Goal: Transaction & Acquisition: Purchase product/service

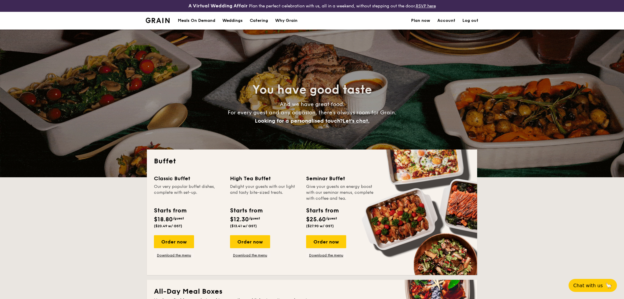
select select
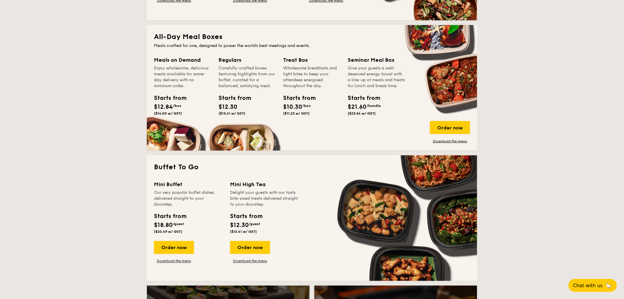
scroll to position [262, 0]
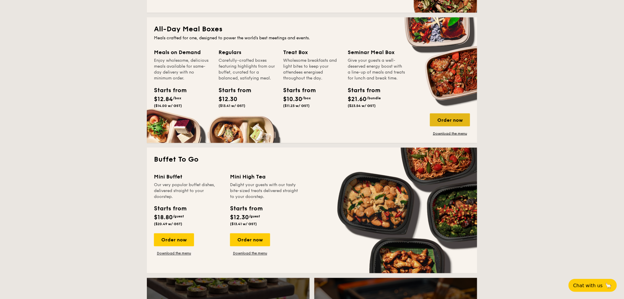
click at [442, 117] on div "Order now" at bounding box center [450, 119] width 40 height 13
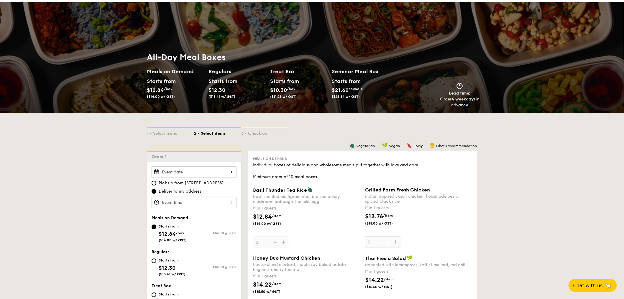
scroll to position [66, 0]
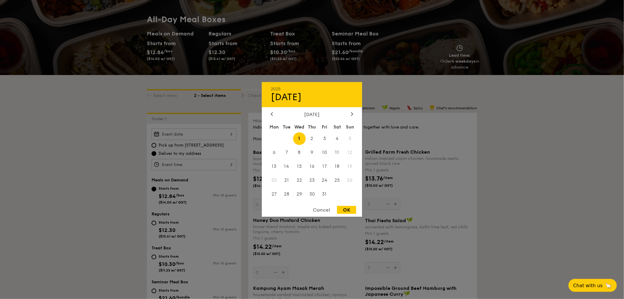
click at [228, 134] on div "2025 Oct 01 October 2025 Mon Tue Wed Thu Fri Sat Sun 1 2 3 4 5 6 7 8 9 10 11 12…" at bounding box center [194, 134] width 85 height 12
click at [299, 152] on span "8" at bounding box center [299, 152] width 13 height 13
click at [346, 210] on div "OK" at bounding box center [346, 210] width 19 height 8
type input "Oct 08, 2025"
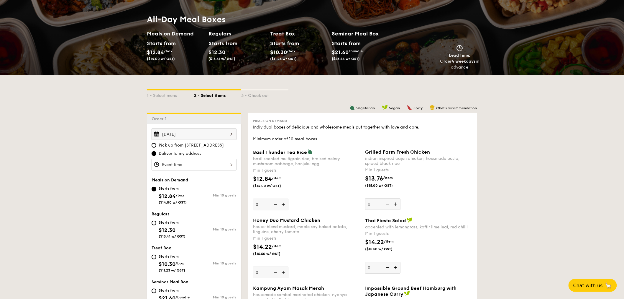
click at [179, 162] on div at bounding box center [194, 165] width 85 height 12
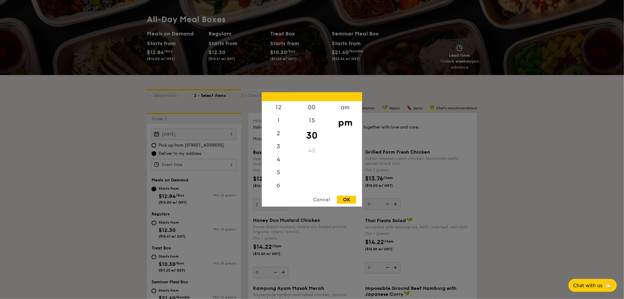
scroll to position [27, 0]
drag, startPoint x: 285, startPoint y: 184, endPoint x: 287, endPoint y: 190, distance: 5.7
click at [286, 186] on div "12 1 2 3 4 5 6 7 8 9 10 11" at bounding box center [278, 146] width 33 height 90
click at [281, 148] on div "5" at bounding box center [278, 147] width 33 height 17
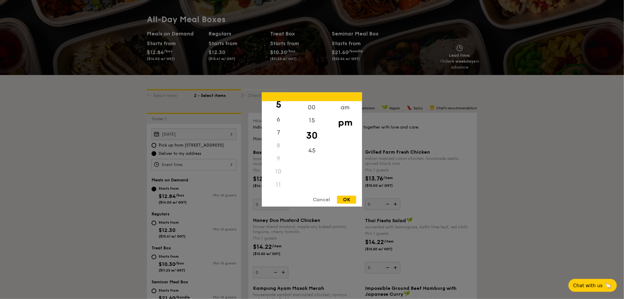
click at [283, 181] on div "11" at bounding box center [278, 184] width 33 height 13
click at [318, 199] on div "Cancel" at bounding box center [321, 200] width 29 height 8
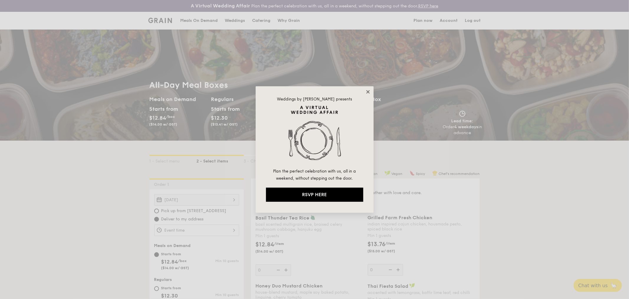
click at [370, 92] on icon at bounding box center [368, 91] width 5 height 5
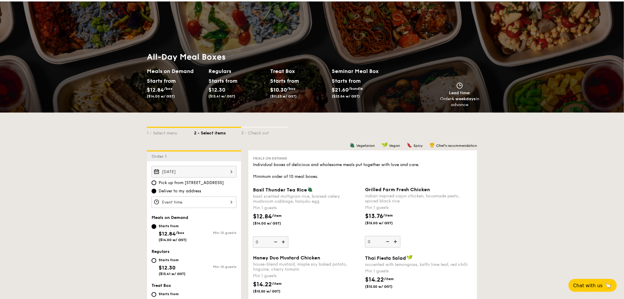
scroll to position [66, 0]
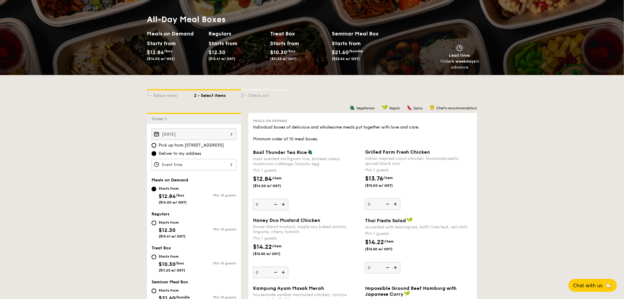
click at [193, 166] on div at bounding box center [194, 165] width 85 height 12
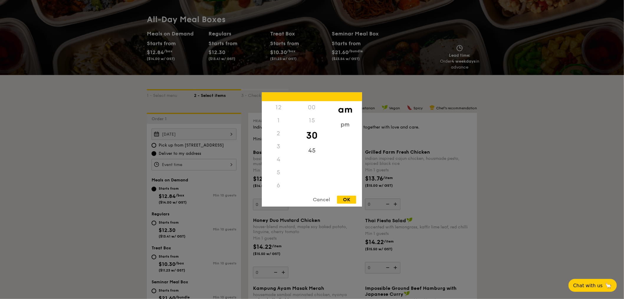
scroll to position [66, 0]
click at [282, 188] on div "11" at bounding box center [278, 190] width 33 height 17
drag, startPoint x: 312, startPoint y: 148, endPoint x: 316, endPoint y: 163, distance: 15.2
click at [315, 164] on div "00 15 30 45" at bounding box center [311, 146] width 33 height 90
click at [312, 123] on div "15" at bounding box center [311, 122] width 33 height 17
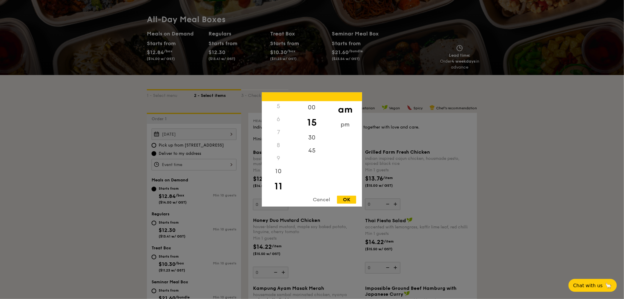
click at [346, 200] on div "OK" at bounding box center [346, 200] width 19 height 8
type input "11:15AM"
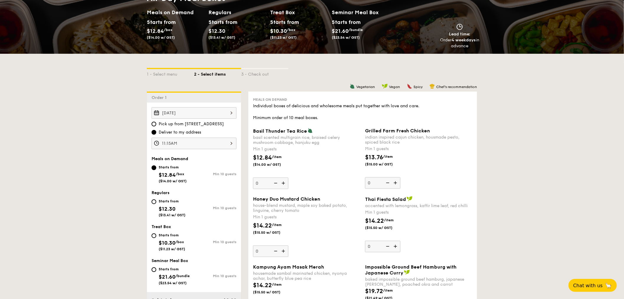
scroll to position [98, 0]
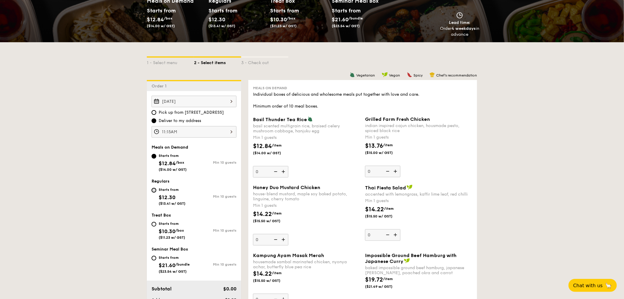
click at [155, 191] on input "Starts from $12.30 ($13.41 w/ GST) Min 10 guests" at bounding box center [154, 190] width 5 height 5
radio input "true"
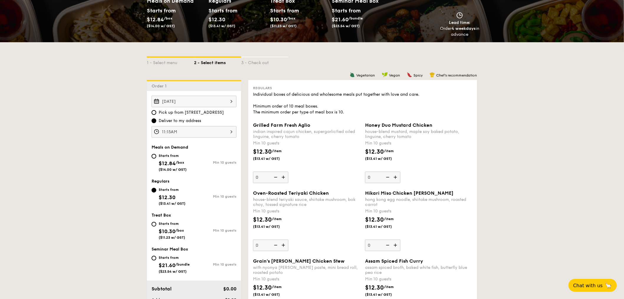
click at [445, 218] on div "$12.30 /item ($13.41 w/ GST)" at bounding box center [419, 225] width 112 height 21
click at [401, 239] on input "0" at bounding box center [382, 245] width 35 height 12
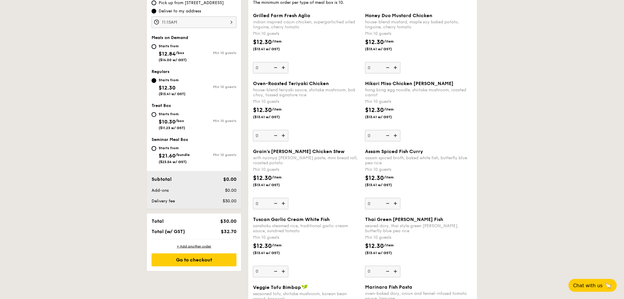
scroll to position [229, 0]
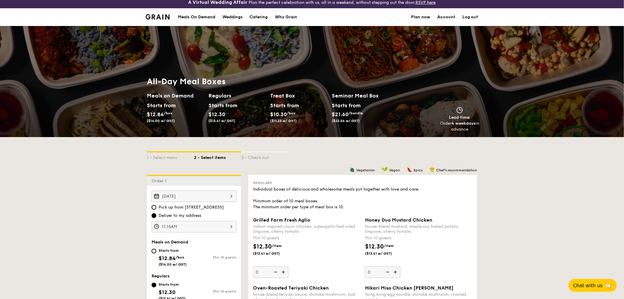
scroll to position [0, 0]
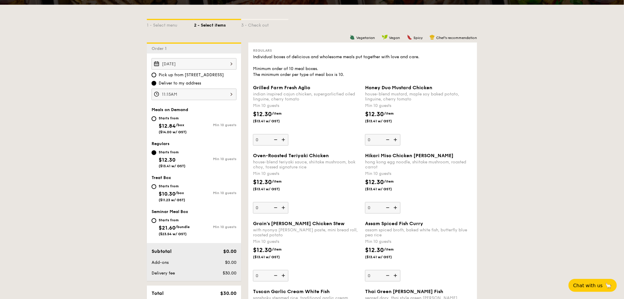
scroll to position [197, 0]
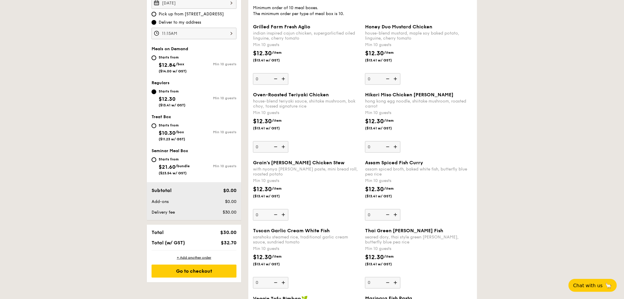
click at [398, 149] on img at bounding box center [396, 146] width 9 height 11
click at [398, 149] on input "0" at bounding box center [382, 147] width 35 height 12
type input "10"
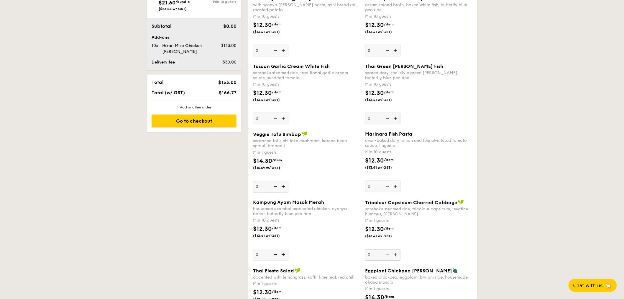
scroll to position [328, 0]
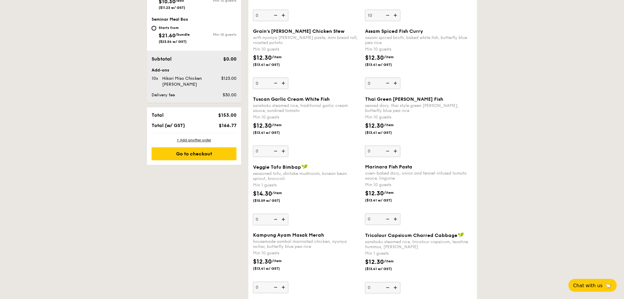
click at [283, 222] on img at bounding box center [284, 219] width 9 height 11
click at [283, 222] on input "0" at bounding box center [270, 220] width 35 height 12
type input "1"
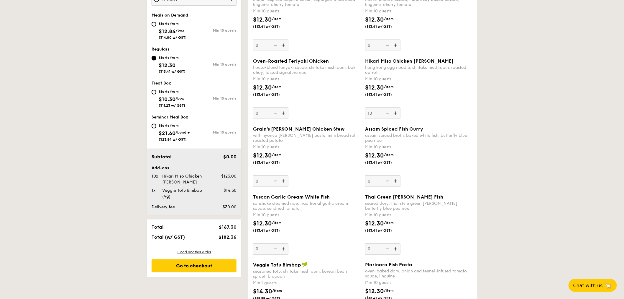
scroll to position [229, 0]
click at [283, 115] on img at bounding box center [284, 113] width 9 height 11
click at [283, 115] on input "0" at bounding box center [270, 114] width 35 height 12
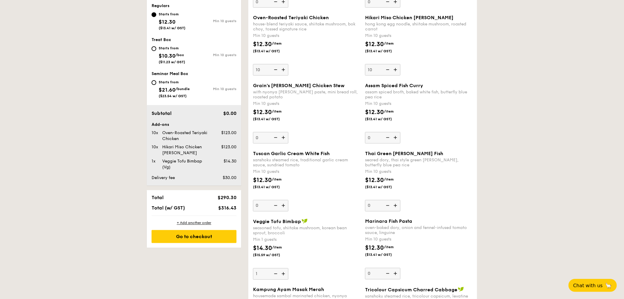
scroll to position [262, 0]
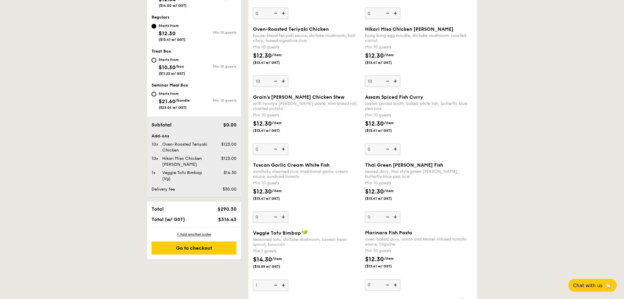
click at [277, 84] on img at bounding box center [275, 81] width 9 height 11
click at [277, 84] on input "10" at bounding box center [270, 82] width 35 height 12
type input "0"
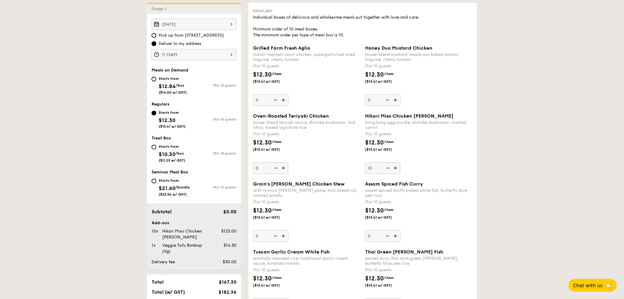
scroll to position [197, 0]
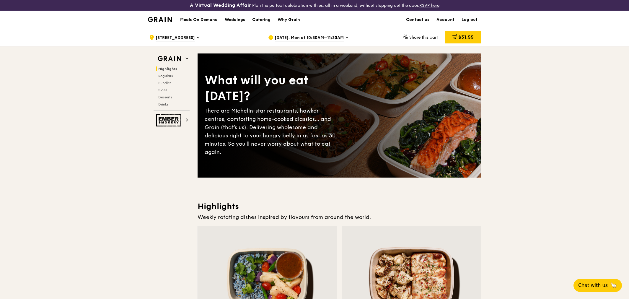
drag, startPoint x: 157, startPoint y: 148, endPoint x: 167, endPoint y: 132, distance: 18.9
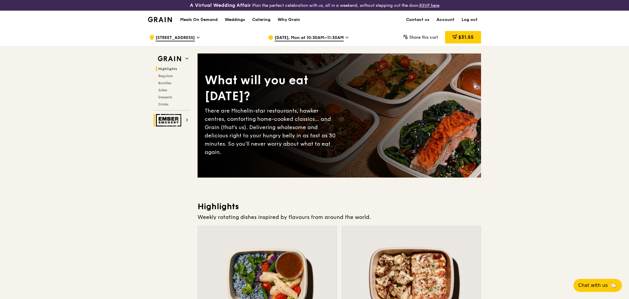
click at [172, 120] on img at bounding box center [169, 120] width 27 height 12
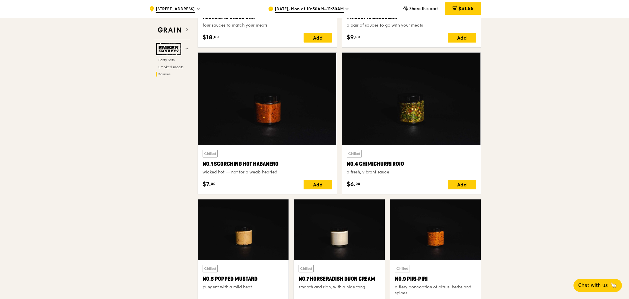
scroll to position [448, 0]
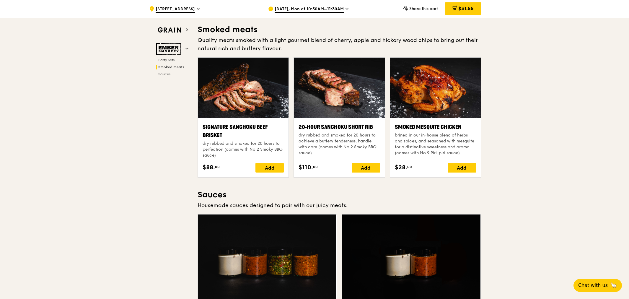
scroll to position [0, 0]
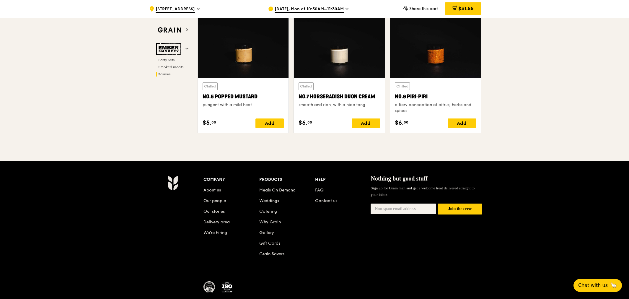
scroll to position [678, 0]
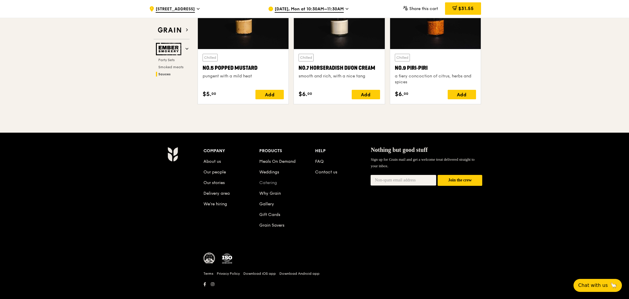
click at [264, 180] on link "Catering" at bounding box center [268, 182] width 18 height 5
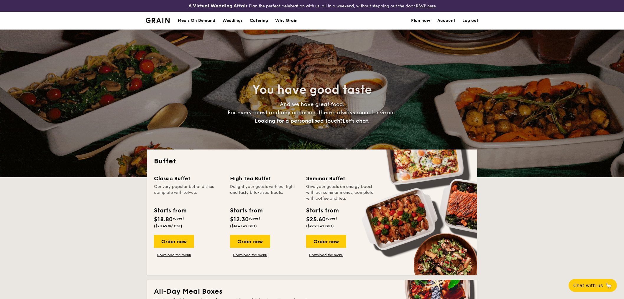
select select
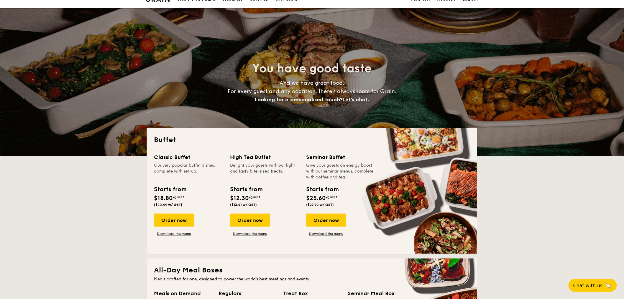
scroll to position [33, 0]
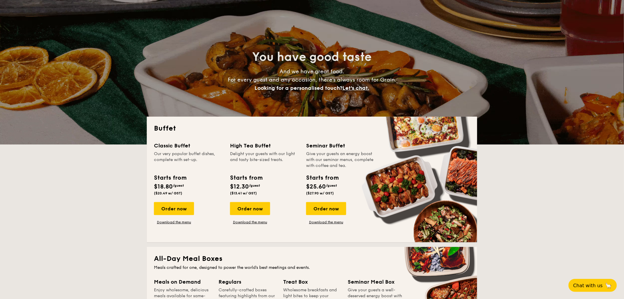
drag, startPoint x: 316, startPoint y: 179, endPoint x: 320, endPoint y: 175, distance: 5.6
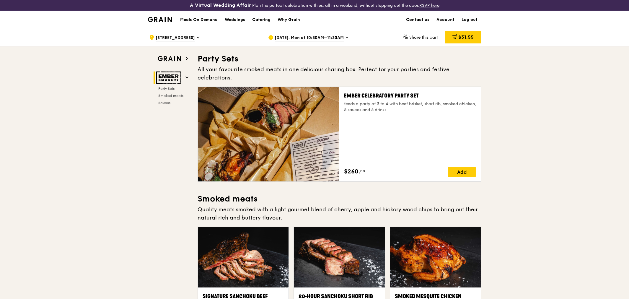
click at [167, 20] on img at bounding box center [160, 19] width 24 height 5
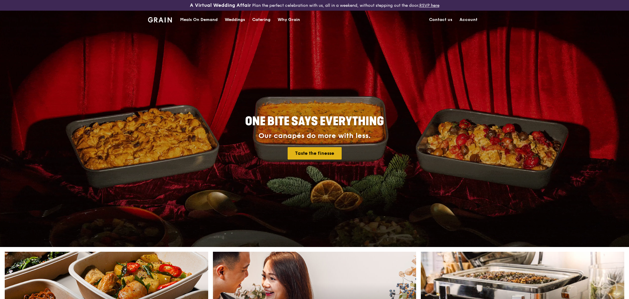
click at [324, 150] on link "Taste the finesse" at bounding box center [314, 153] width 54 height 12
